Goal: Information Seeking & Learning: Learn about a topic

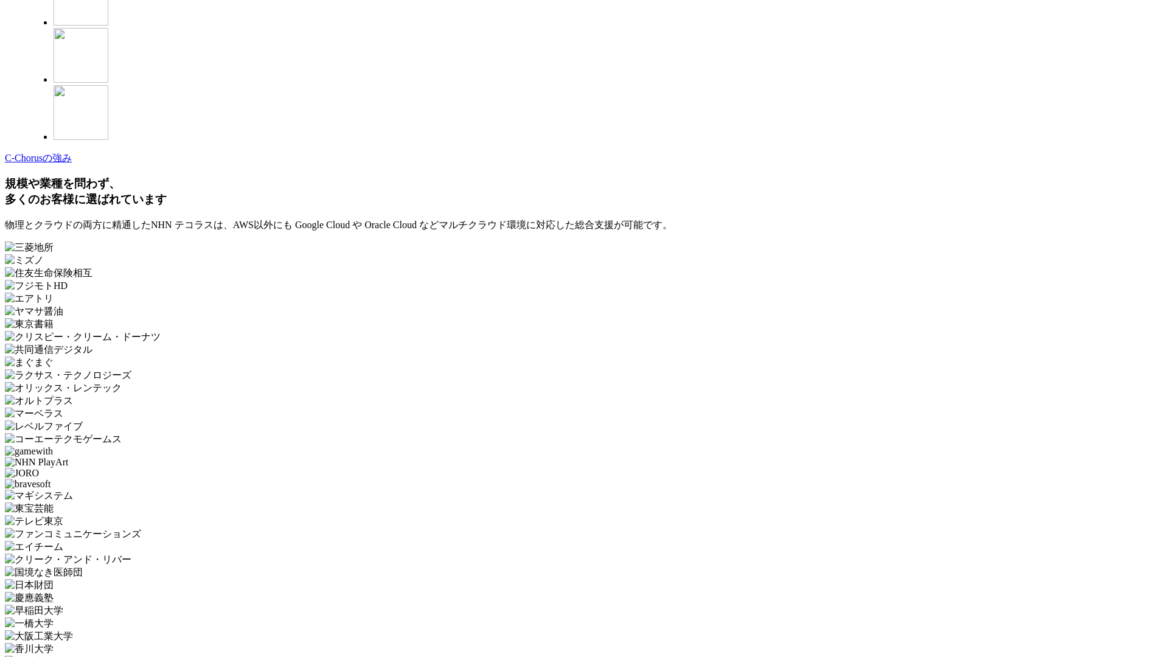
scroll to position [3550, 0]
